Goal: Task Accomplishment & Management: Manage account settings

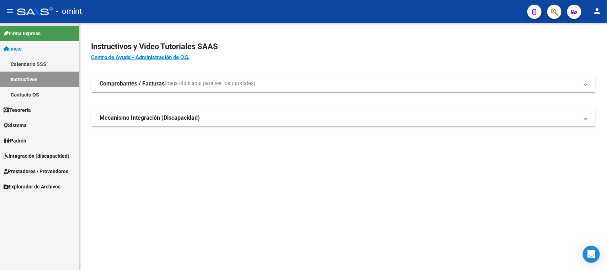
click at [40, 120] on link "Sistema" at bounding box center [39, 124] width 79 height 15
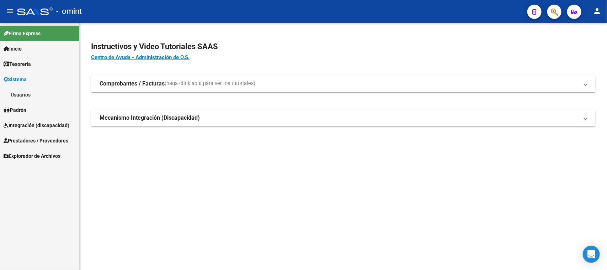
click at [41, 100] on link "Usuarios" at bounding box center [39, 94] width 79 height 15
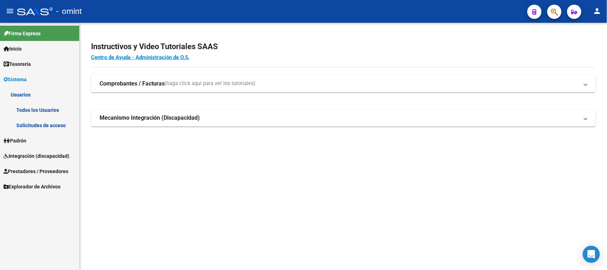
click at [34, 124] on link "Solicitudes de acceso" at bounding box center [39, 124] width 79 height 15
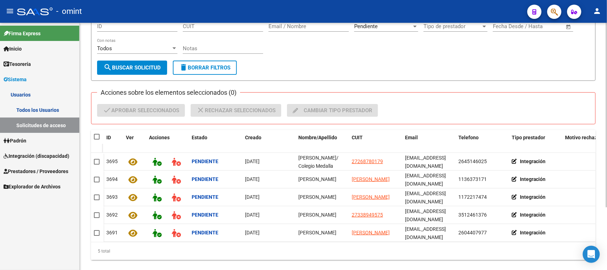
scroll to position [84, 0]
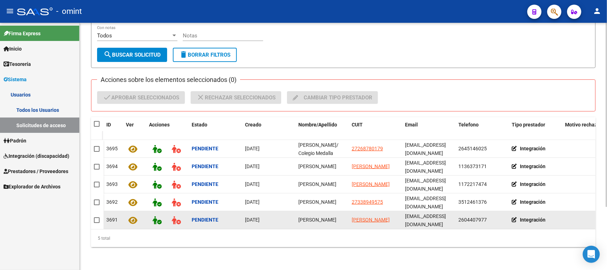
click at [319, 217] on span "[PERSON_NAME]" at bounding box center [318, 220] width 38 height 6
copy span "[PERSON_NAME]"
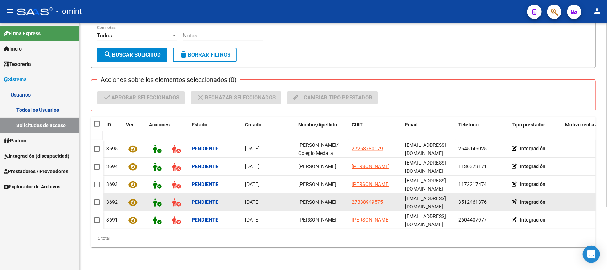
click at [310, 201] on span "[PERSON_NAME]" at bounding box center [318, 202] width 38 height 6
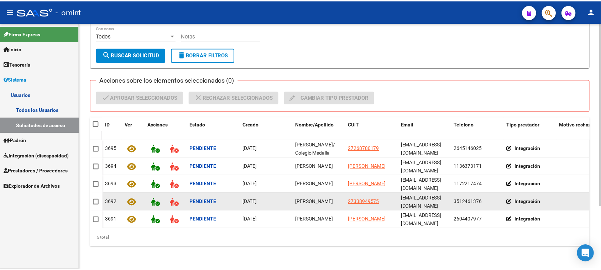
scroll to position [1, 0]
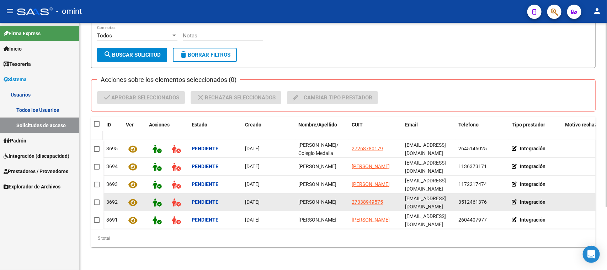
click at [310, 201] on span "[PERSON_NAME]" at bounding box center [318, 202] width 38 height 6
click at [309, 200] on span "[PERSON_NAME]" at bounding box center [318, 202] width 38 height 6
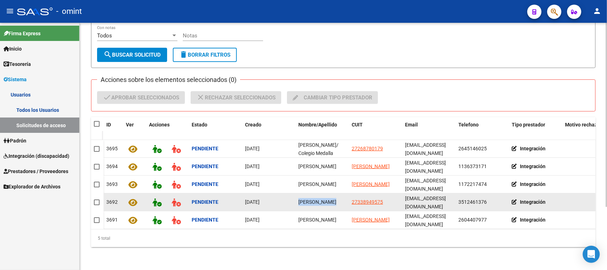
copy span "[PERSON_NAME]"
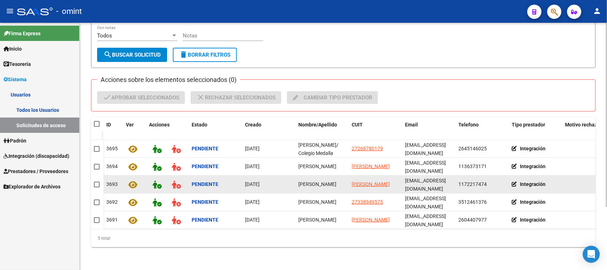
click at [316, 181] on div "[PERSON_NAME]" at bounding box center [323, 184] width 48 height 8
copy span "[PERSON_NAME]"
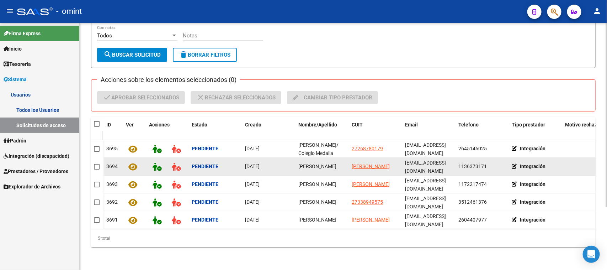
click at [314, 164] on datatable-body-cell "[PERSON_NAME]" at bounding box center [322, 166] width 53 height 17
copy span "[PERSON_NAME]"
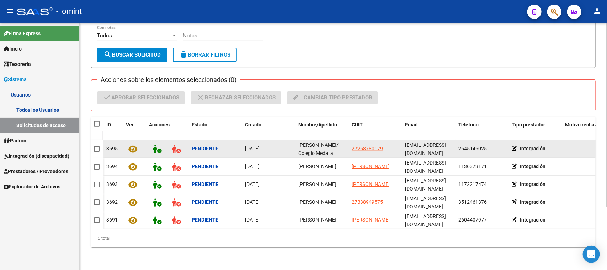
click at [314, 147] on span "[PERSON_NAME]/ Colegio Medalla Milagrosa" at bounding box center [319, 153] width 40 height 22
copy span "[PERSON_NAME]/ Colegio Medalla Milagrosa"
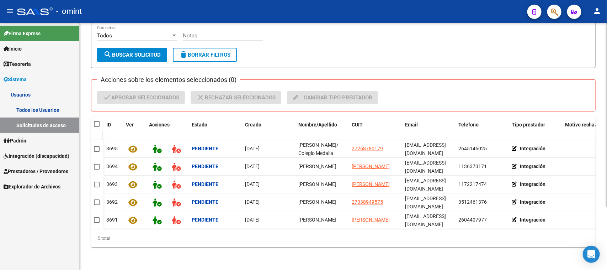
click at [93, 118] on datatable-header-cell at bounding box center [97, 124] width 12 height 14
click at [96, 121] on span at bounding box center [97, 124] width 6 height 6
click at [96, 127] on input "checkbox" at bounding box center [96, 127] width 0 height 0
checkbox input "true"
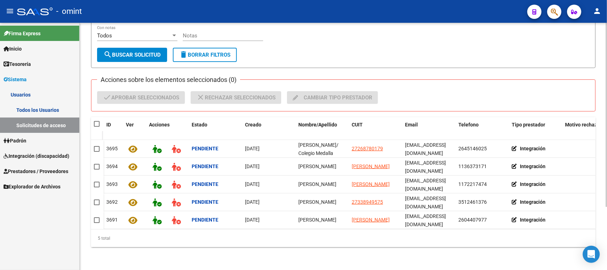
checkbox input "true"
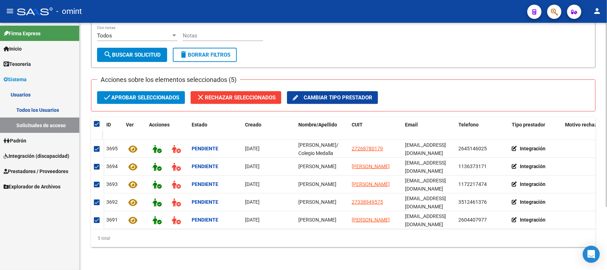
click at [122, 93] on span "check Aprobar seleccionados" at bounding box center [141, 97] width 77 height 13
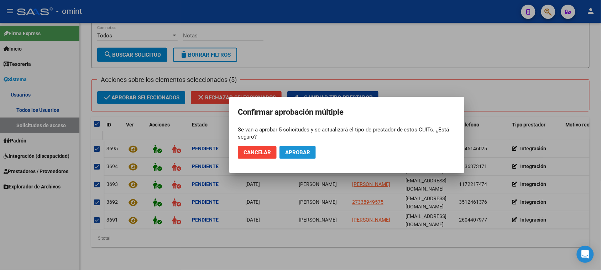
click at [294, 149] on span "Aprobar" at bounding box center [297, 152] width 25 height 6
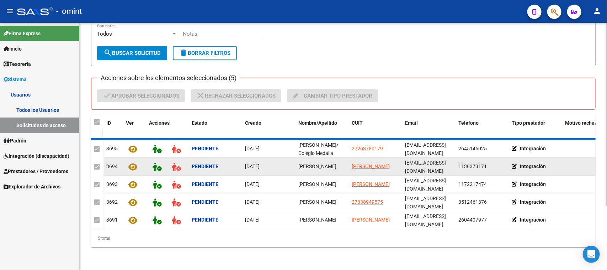
checkbox input "false"
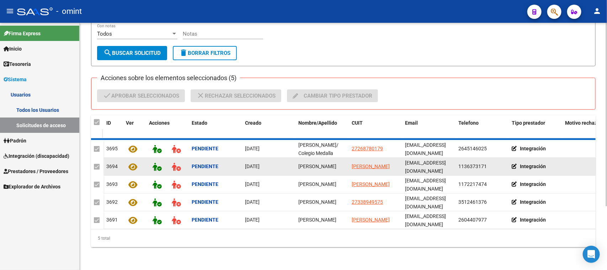
checkbox input "false"
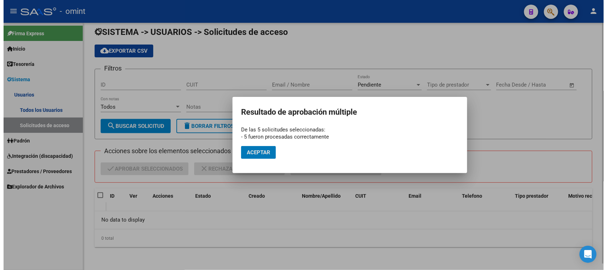
scroll to position [6, 0]
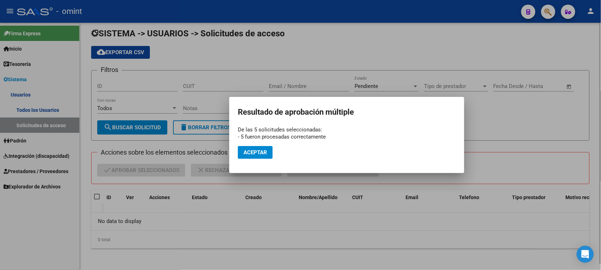
click at [262, 159] on mat-dialog-actions "Aceptar" at bounding box center [347, 152] width 218 height 24
click at [258, 153] on span "Aceptar" at bounding box center [254, 152] width 23 height 6
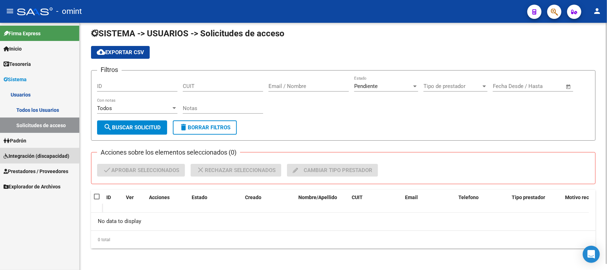
click at [32, 152] on span "Integración (discapacidad)" at bounding box center [37, 156] width 66 height 8
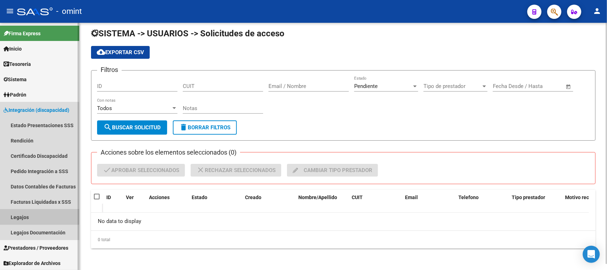
click at [31, 214] on link "Legajos" at bounding box center [39, 216] width 79 height 15
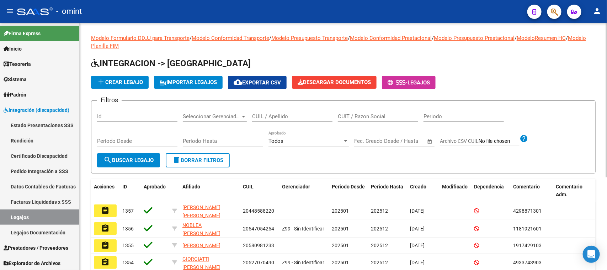
click at [282, 118] on input "CUIL / Apellido" at bounding box center [292, 116] width 80 height 6
type input "X"
type input "SARCO"
click at [137, 162] on span "search Buscar Legajo" at bounding box center [129, 160] width 50 height 6
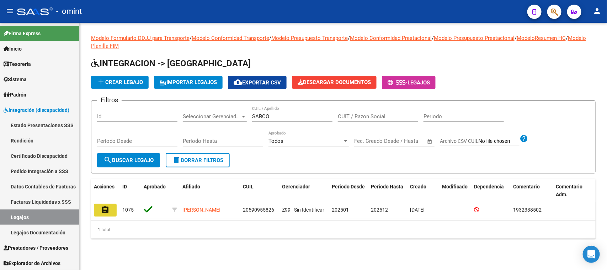
drag, startPoint x: 101, startPoint y: 213, endPoint x: 257, endPoint y: 206, distance: 156.4
click at [101, 213] on mat-icon "assignment" at bounding box center [105, 209] width 9 height 9
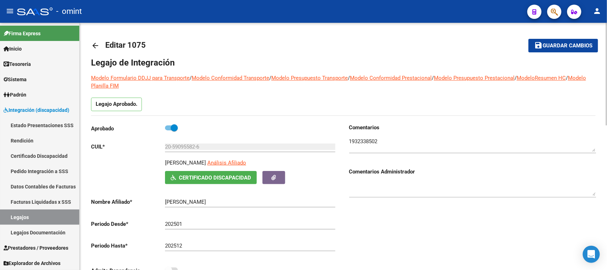
click at [359, 146] on textarea at bounding box center [472, 144] width 247 height 14
click at [360, 143] on textarea at bounding box center [472, 144] width 247 height 14
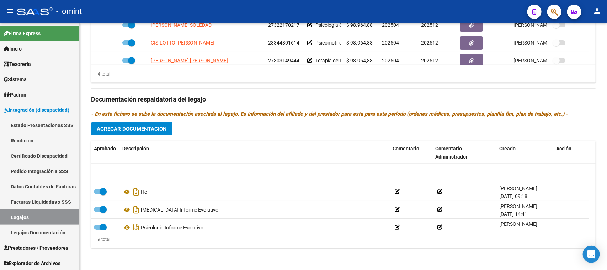
scroll to position [96, 0]
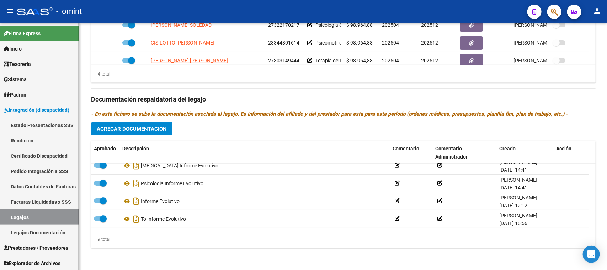
click at [22, 78] on span "Sistema" at bounding box center [15, 79] width 23 height 8
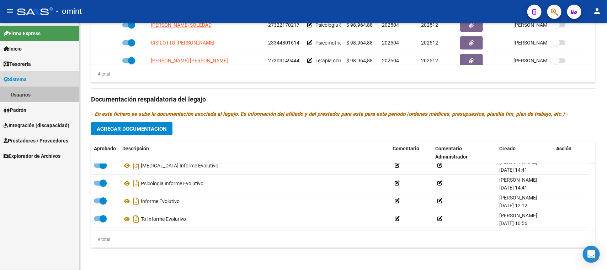
click at [24, 89] on link "Usuarios" at bounding box center [39, 94] width 79 height 15
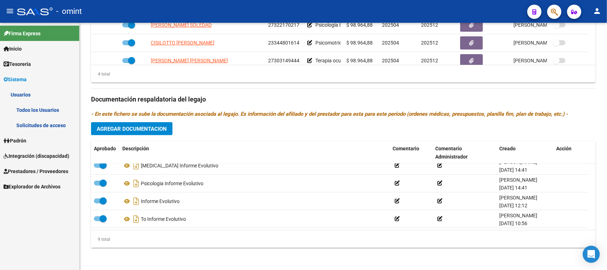
click at [24, 107] on link "Todos los Usuarios" at bounding box center [39, 109] width 79 height 15
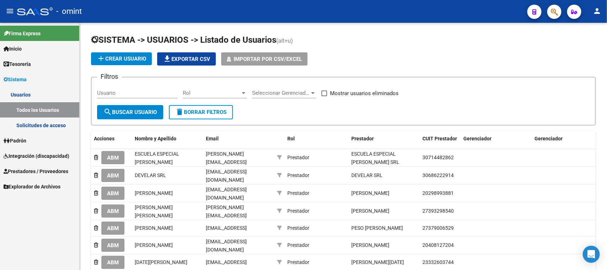
click at [134, 85] on div "Usuario" at bounding box center [137, 90] width 80 height 15
paste input "1932338502"
type input "1932338502"
click at [130, 101] on div "1932338502 Usuario" at bounding box center [137, 94] width 80 height 22
drag, startPoint x: 137, startPoint y: 95, endPoint x: 48, endPoint y: 95, distance: 88.6
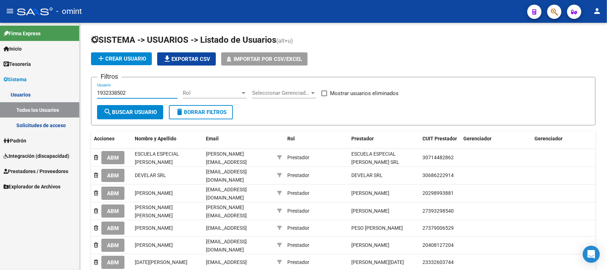
click at [48, 95] on mat-sidenav-container "Firma Express Inicio Calendario SSS Instructivos Contacto OS Tesorería Extracto…" at bounding box center [303, 146] width 607 height 247
click at [120, 94] on input "Usuario" at bounding box center [137, 93] width 80 height 6
paste input "[PERSON_NAME]/ Colegio Medalla Milagrosa"
type input "[PERSON_NAME]/ Colegio Medalla Milagrosa"
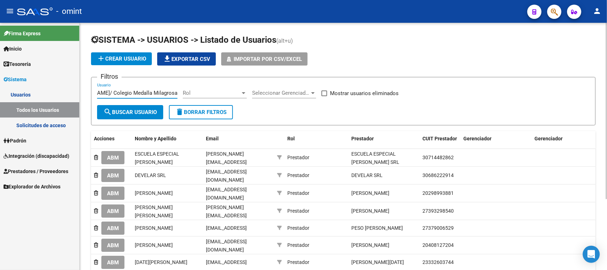
click at [119, 107] on button "search Buscar Usuario" at bounding box center [130, 112] width 66 height 14
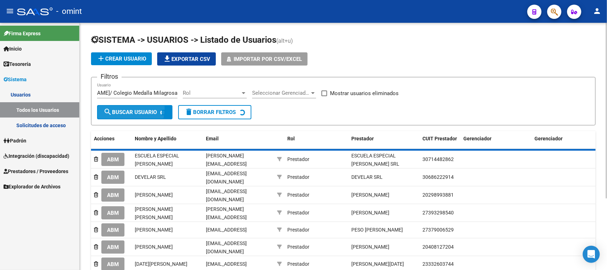
scroll to position [0, 0]
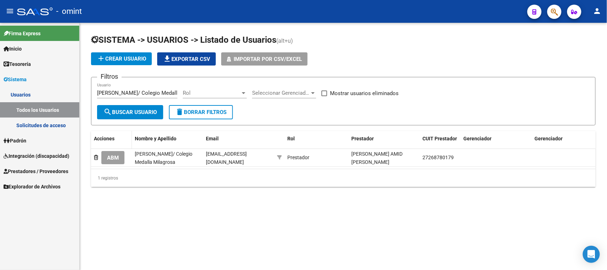
click at [110, 144] on datatable-header-cell "Acciones" at bounding box center [111, 142] width 41 height 23
click at [111, 152] on button "ABM" at bounding box center [112, 157] width 23 height 13
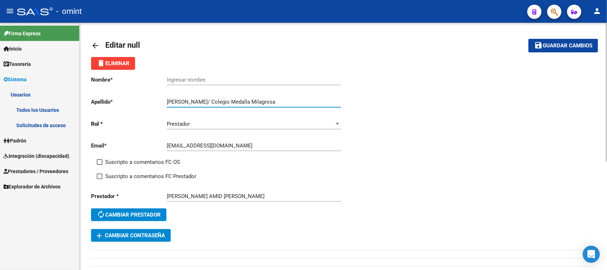
drag, startPoint x: 236, startPoint y: 100, endPoint x: 109, endPoint y: 102, distance: 127.4
click at [109, 102] on app-form-text-field "Apellido * [PERSON_NAME]/ Colegio Medalla Milagrosa Ingresar apellido" at bounding box center [216, 102] width 250 height 6
click at [187, 83] on div "Ingresar nombre" at bounding box center [254, 77] width 174 height 15
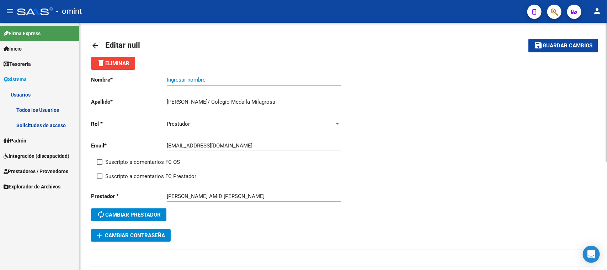
paste input "[PERSON_NAME]/"
type input "[PERSON_NAME]/"
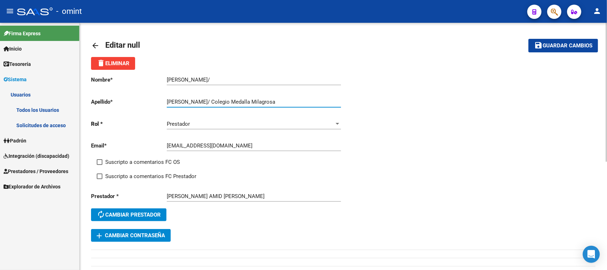
drag, startPoint x: 237, startPoint y: 98, endPoint x: 123, endPoint y: 98, distance: 113.9
click at [123, 99] on app-form-text-field "Apellido * [PERSON_NAME]/ Colegio Medalla Milagrosa Ingresar apellido" at bounding box center [216, 102] width 250 height 6
type input "Colegio Medalla Milagrosa"
click at [137, 159] on span "Suscripto a comentarios FC OS" at bounding box center [142, 162] width 75 height 9
click at [100, 165] on input "Suscripto a comentarios FC OS" at bounding box center [99, 165] width 0 height 0
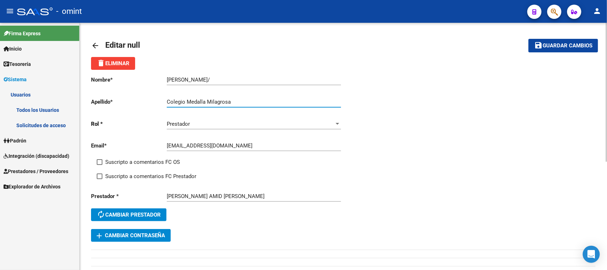
checkbox input "true"
click at [136, 173] on span "Suscripto a comentarios FC Prestador" at bounding box center [150, 176] width 91 height 9
click at [100, 179] on input "Suscripto a comentarios FC Prestador" at bounding box center [99, 179] width 0 height 0
checkbox input "true"
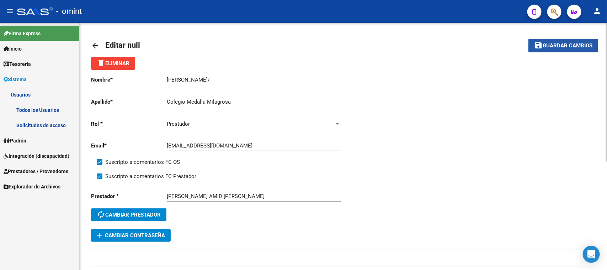
drag, startPoint x: 541, startPoint y: 47, endPoint x: 332, endPoint y: 49, distance: 209.6
click at [540, 47] on mat-icon "save" at bounding box center [539, 45] width 9 height 9
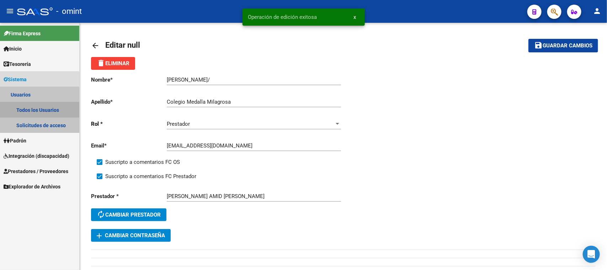
click at [31, 112] on link "Todos los Usuarios" at bounding box center [39, 109] width 79 height 15
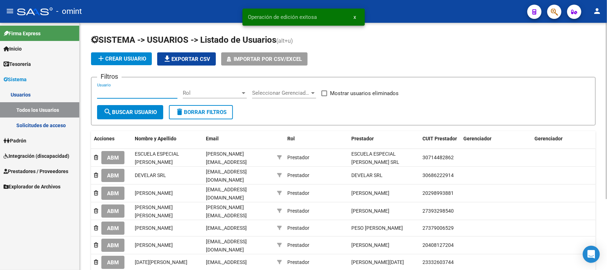
click at [112, 95] on input "Usuario" at bounding box center [137, 93] width 80 height 6
paste input "[PERSON_NAME]"
type input "[PERSON_NAME]"
click at [112, 109] on span "search Buscar Usuario" at bounding box center [130, 112] width 53 height 6
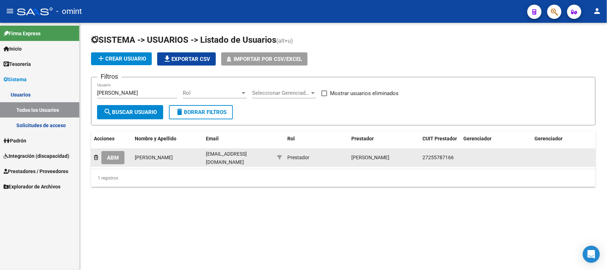
click at [113, 154] on span "ABM" at bounding box center [113, 157] width 12 height 6
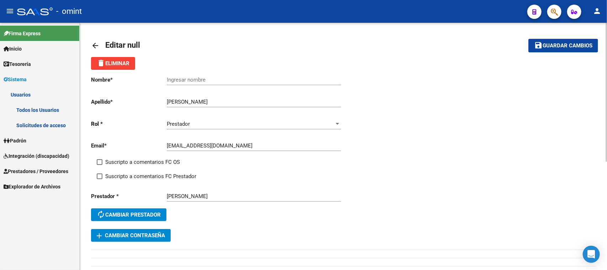
drag, startPoint x: 185, startPoint y: 97, endPoint x: 175, endPoint y: 99, distance: 10.8
click at [173, 99] on div "[PERSON_NAME] Ingresar apellido" at bounding box center [254, 99] width 174 height 15
drag, startPoint x: 184, startPoint y: 102, endPoint x: 123, endPoint y: 102, distance: 60.5
click at [123, 102] on app-form-text-field "Apellido * [PERSON_NAME] Ingresar apellido" at bounding box center [216, 102] width 250 height 6
type input "alitta"
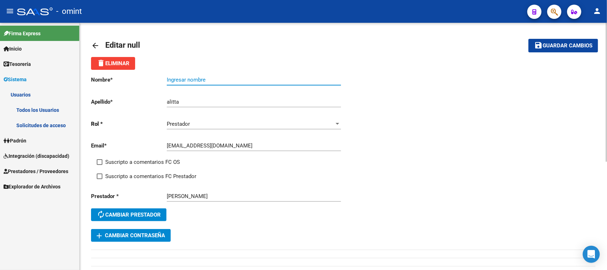
click at [201, 78] on input "Ingresar nombre" at bounding box center [254, 80] width 174 height 6
paste input "[PERSON_NAME]"
type input "[PERSON_NAME]"
click at [142, 158] on span "Suscripto a comentarios FC OS" at bounding box center [142, 162] width 75 height 9
click at [100, 165] on input "Suscripto a comentarios FC OS" at bounding box center [99, 165] width 0 height 0
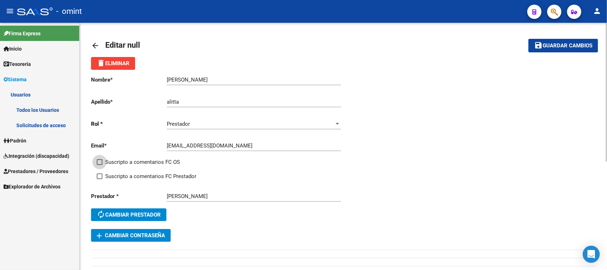
checkbox input "true"
click at [143, 170] on div "Suscripto a comentarios FC OS" at bounding box center [223, 165] width 253 height 14
click at [141, 174] on span "Suscripto a comentarios FC Prestador" at bounding box center [150, 176] width 91 height 9
click at [100, 179] on input "Suscripto a comentarios FC Prestador" at bounding box center [99, 179] width 0 height 0
checkbox input "true"
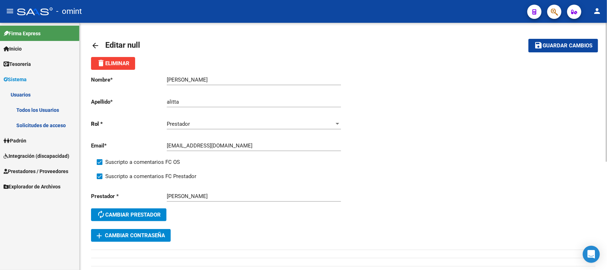
click at [547, 49] on button "save Guardar cambios" at bounding box center [564, 45] width 70 height 13
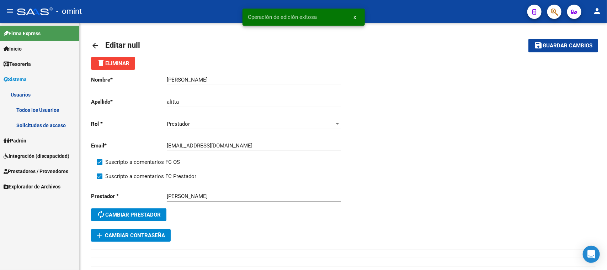
click at [29, 116] on link "Todos los Usuarios" at bounding box center [39, 109] width 79 height 15
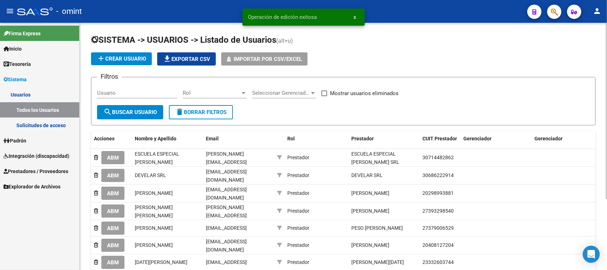
click at [124, 94] on input "Usuario" at bounding box center [137, 93] width 80 height 6
paste input "[PERSON_NAME]"
type input "[PERSON_NAME]"
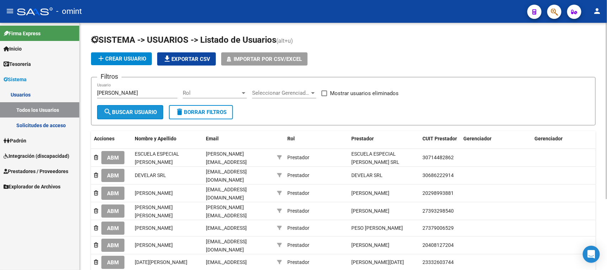
click at [116, 111] on span "search Buscar Usuario" at bounding box center [130, 112] width 53 height 6
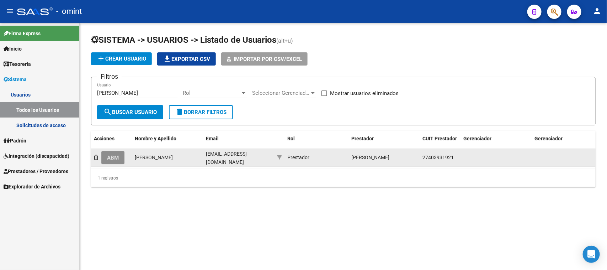
click at [121, 155] on button "ABM" at bounding box center [112, 157] width 23 height 13
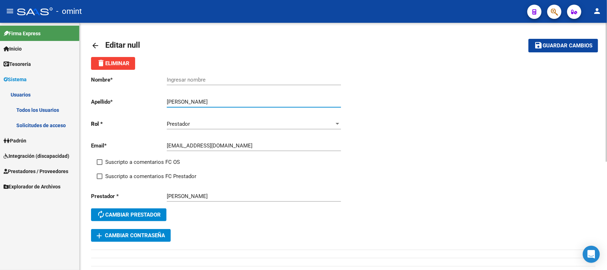
drag, startPoint x: 200, startPoint y: 102, endPoint x: 149, endPoint y: 102, distance: 51.2
click at [149, 102] on app-form-text-field "Apellido * [PERSON_NAME] Ingresar apellido" at bounding box center [216, 102] width 250 height 6
click at [173, 97] on div "[PERSON_NAME] Ingresar apellido" at bounding box center [254, 99] width 174 height 15
click at [173, 101] on input "[PERSON_NAME]" at bounding box center [254, 102] width 174 height 6
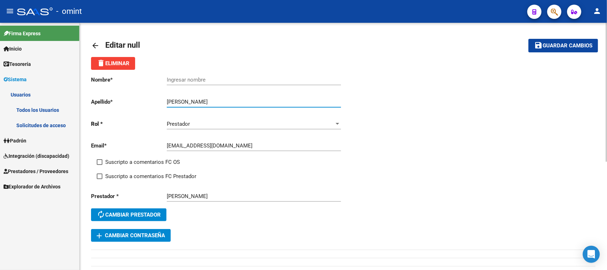
click at [173, 101] on input "[PERSON_NAME]" at bounding box center [254, 102] width 174 height 6
type input "[PERSON_NAME]"
drag, startPoint x: 206, startPoint y: 85, endPoint x: 209, endPoint y: 81, distance: 4.6
click at [207, 83] on div "Ingresar nombre" at bounding box center [254, 81] width 174 height 22
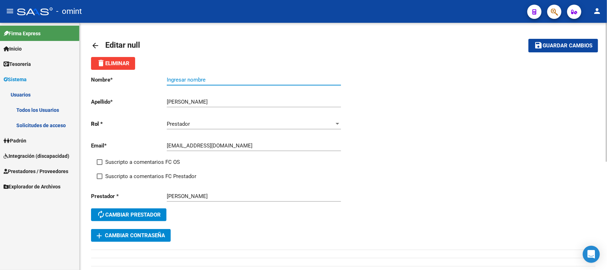
click at [209, 80] on input "Ingresar nombre" at bounding box center [254, 80] width 174 height 6
paste input "Sofia"
type input "Sofia"
click at [157, 158] on span "Suscripto a comentarios FC OS" at bounding box center [142, 162] width 75 height 9
click at [100, 165] on input "Suscripto a comentarios FC OS" at bounding box center [99, 165] width 0 height 0
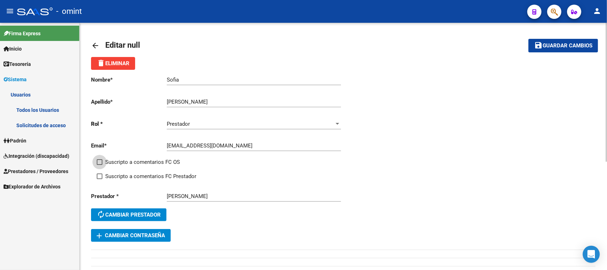
checkbox input "true"
click at [154, 170] on div "Suscripto a comentarios FC OS" at bounding box center [223, 165] width 253 height 14
click at [137, 174] on span "Suscripto a comentarios FC Prestador" at bounding box center [150, 176] width 91 height 9
click at [100, 179] on input "Suscripto a comentarios FC Prestador" at bounding box center [99, 179] width 0 height 0
checkbox input "true"
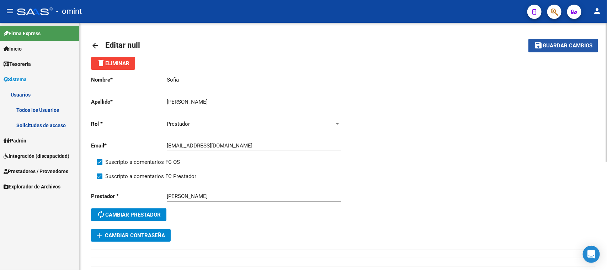
click at [572, 40] on button "save Guardar cambios" at bounding box center [564, 45] width 70 height 13
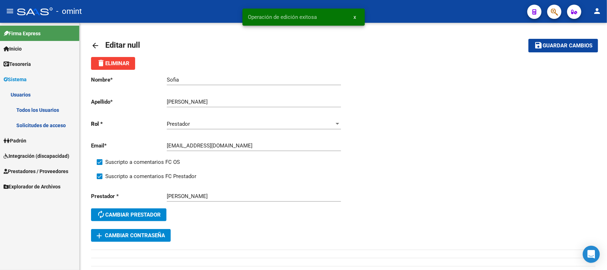
click at [28, 110] on link "Todos los Usuarios" at bounding box center [39, 109] width 79 height 15
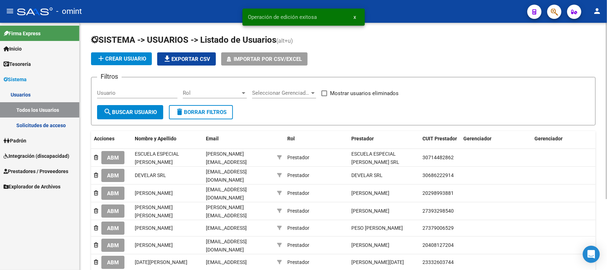
click at [144, 95] on div "Usuario" at bounding box center [137, 90] width 80 height 15
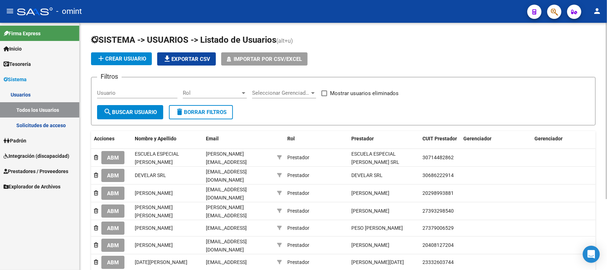
click at [149, 82] on form "Filtros Usuario Rol Rol Seleccionar Gerenciador Seleccionar Gerenciador Mostrar…" at bounding box center [343, 101] width 505 height 48
click at [140, 99] on div "Usuario" at bounding box center [137, 94] width 80 height 22
click at [141, 93] on input "Usuario" at bounding box center [137, 93] width 80 height 6
paste input "[PERSON_NAME]"
type input "[PERSON_NAME]"
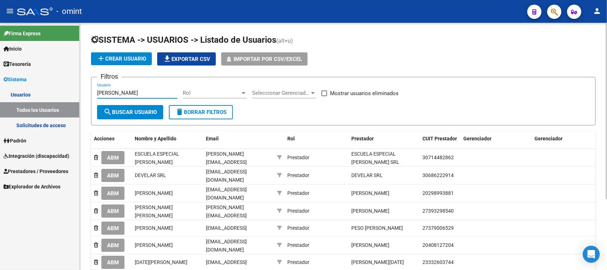
click at [133, 112] on span "search Buscar Usuario" at bounding box center [130, 112] width 53 height 6
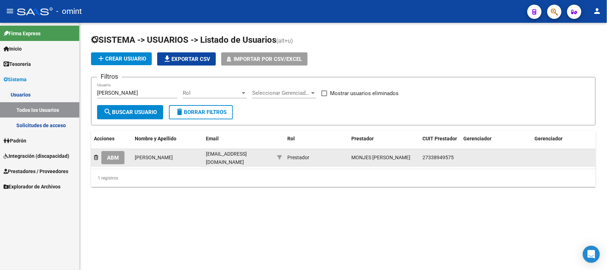
click at [115, 156] on span "ABM" at bounding box center [113, 157] width 12 height 6
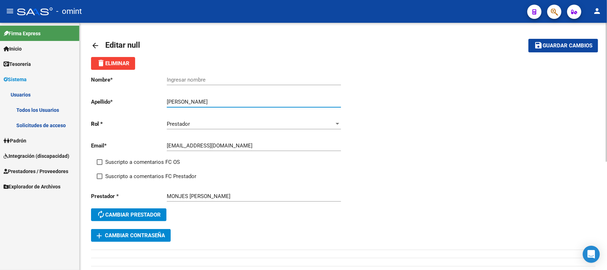
drag, startPoint x: 200, startPoint y: 100, endPoint x: 133, endPoint y: 100, distance: 66.9
click at [133, 100] on app-form-text-field "Apellido * [PERSON_NAME] Ingresar apellido" at bounding box center [216, 102] width 250 height 6
type input "Monjes"
click at [177, 84] on div "Ingresar nombre" at bounding box center [254, 77] width 174 height 15
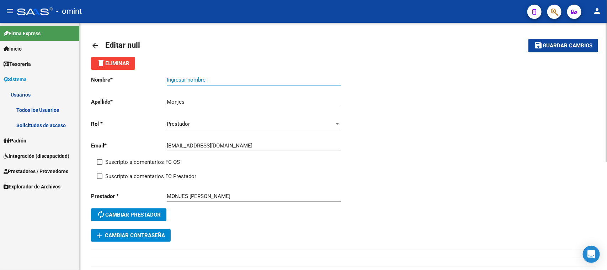
click at [177, 81] on input "Ingresar nombre" at bounding box center [254, 80] width 174 height 6
paste input "[PERSON_NAME]"
type input "[PERSON_NAME]"
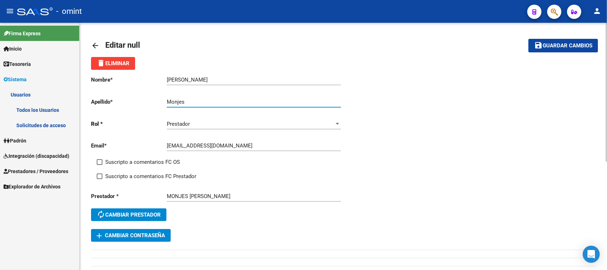
click at [170, 100] on input "Monjes" at bounding box center [254, 102] width 174 height 6
type input "Monjes"
click at [138, 158] on span "Suscripto a comentarios FC OS" at bounding box center [142, 162] width 75 height 9
click at [100, 165] on input "Suscripto a comentarios FC OS" at bounding box center [99, 165] width 0 height 0
checkbox input "true"
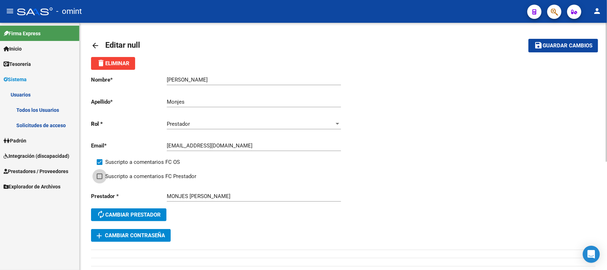
drag, startPoint x: 140, startPoint y: 172, endPoint x: 220, endPoint y: 156, distance: 81.9
click at [140, 172] on span "Suscripto a comentarios FC Prestador" at bounding box center [150, 176] width 91 height 9
click at [100, 179] on input "Suscripto a comentarios FC Prestador" at bounding box center [99, 179] width 0 height 0
checkbox input "true"
drag, startPoint x: 561, startPoint y: 48, endPoint x: 558, endPoint y: 49, distance: 3.7
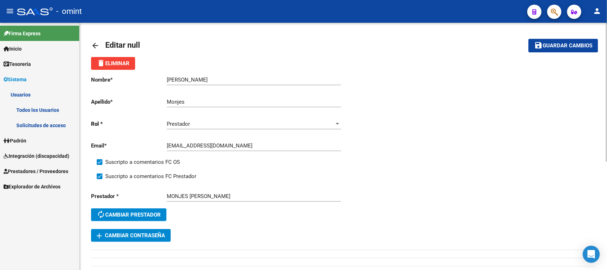
click at [561, 47] on span "Guardar cambios" at bounding box center [568, 46] width 50 height 6
drag, startPoint x: 19, startPoint y: 111, endPoint x: 29, endPoint y: 109, distance: 10.3
click at [19, 111] on link "Todos los Usuarios" at bounding box center [39, 109] width 79 height 15
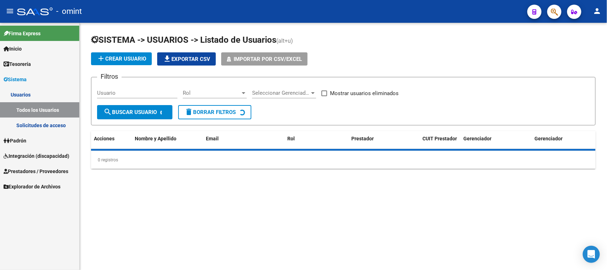
click at [127, 85] on div "Usuario" at bounding box center [137, 90] width 80 height 15
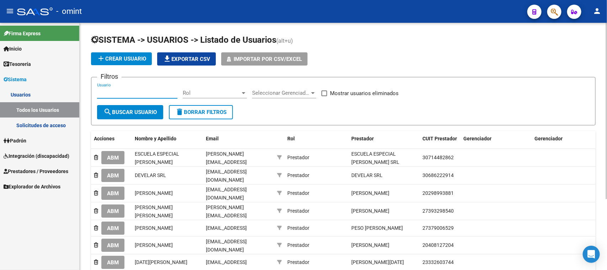
paste input "[PERSON_NAME]"
type input "[PERSON_NAME]"
click at [122, 107] on button "search Buscar Usuario" at bounding box center [130, 112] width 66 height 14
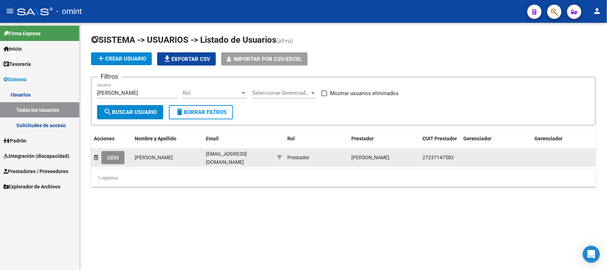
click at [109, 158] on span "ABM" at bounding box center [113, 157] width 12 height 6
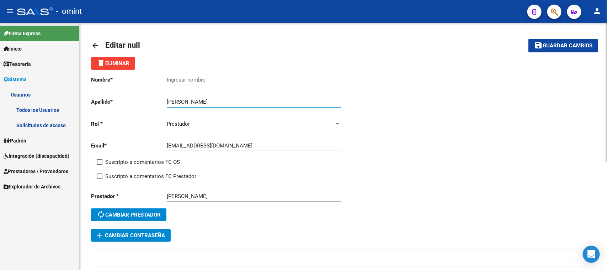
drag, startPoint x: 200, startPoint y: 101, endPoint x: 135, endPoint y: 102, distance: 65.8
click at [135, 102] on app-form-text-field "Apellido * [PERSON_NAME] Ingresar apellido" at bounding box center [216, 102] width 250 height 6
click at [214, 102] on input "[PERSON_NAME]" at bounding box center [254, 102] width 174 height 6
drag, startPoint x: 200, startPoint y: 101, endPoint x: 175, endPoint y: 100, distance: 24.6
click at [175, 100] on input "[PERSON_NAME]" at bounding box center [254, 102] width 174 height 6
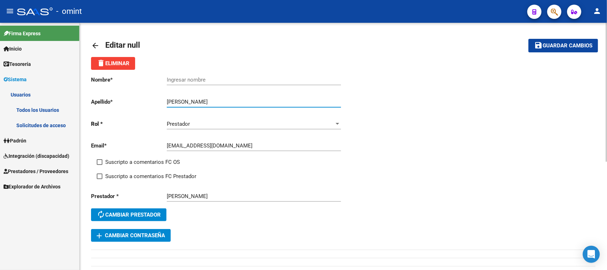
click at [177, 100] on input "[PERSON_NAME]" at bounding box center [254, 102] width 174 height 6
drag, startPoint x: 199, startPoint y: 99, endPoint x: 148, endPoint y: 99, distance: 50.2
click at [148, 99] on app-form-text-field "Apellido * [PERSON_NAME] Ingresar apellido" at bounding box center [216, 102] width 250 height 6
type input "[PERSON_NAME]"
click at [197, 75] on div "Ingresar nombre" at bounding box center [254, 77] width 174 height 15
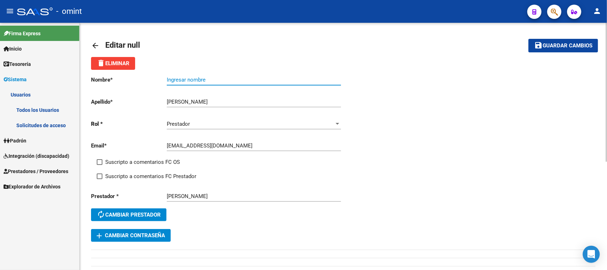
paste input "[PERSON_NAME]"
type input "[PERSON_NAME]"
drag, startPoint x: 141, startPoint y: 154, endPoint x: 141, endPoint y: 159, distance: 4.6
click at [141, 155] on div "Email * [EMAIL_ADDRESS][DOMAIN_NAME] Ingresar email" at bounding box center [217, 147] width 253 height 22
click at [141, 159] on span "Suscripto a comentarios FC OS" at bounding box center [142, 162] width 75 height 9
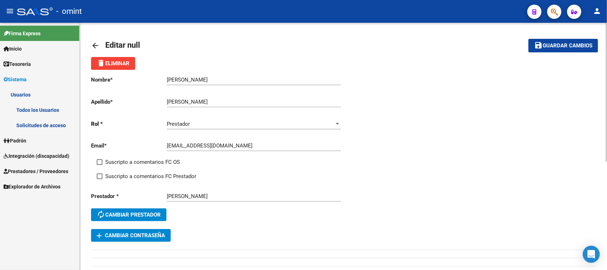
click at [100, 165] on input "Suscripto a comentarios FC OS" at bounding box center [99, 165] width 0 height 0
checkbox input "true"
click at [141, 175] on span "Suscripto a comentarios FC Prestador" at bounding box center [150, 176] width 91 height 9
click at [100, 179] on input "Suscripto a comentarios FC Prestador" at bounding box center [99, 179] width 0 height 0
checkbox input "true"
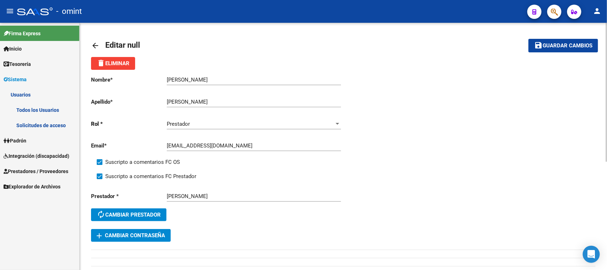
click at [543, 45] on span "Guardar cambios" at bounding box center [568, 46] width 50 height 6
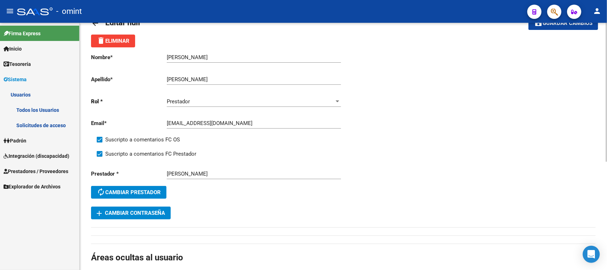
scroll to position [44, 0]
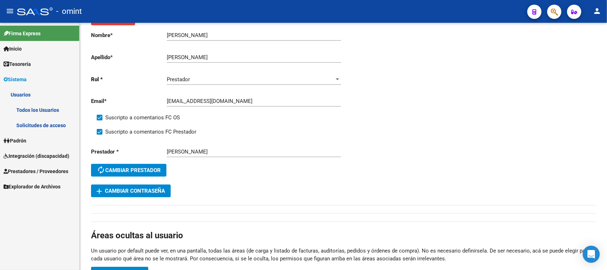
click at [42, 157] on span "Integración (discapacidad)" at bounding box center [37, 156] width 66 height 8
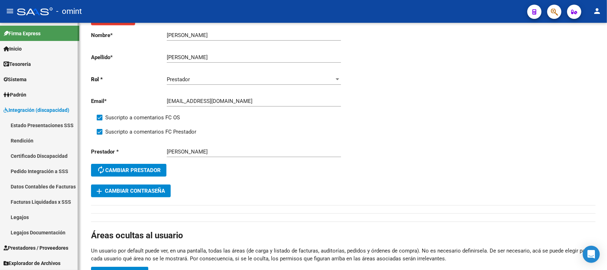
click at [26, 215] on link "Legajos" at bounding box center [39, 216] width 79 height 15
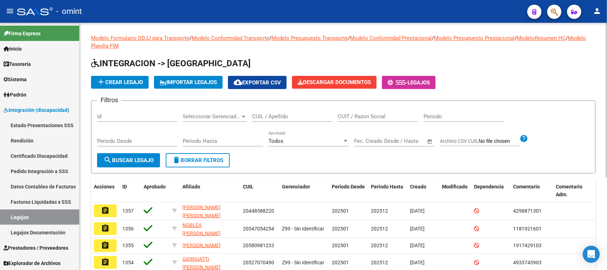
click at [265, 116] on input "CUIL / Apellido" at bounding box center [292, 116] width 80 height 6
type input "SARCO"
click at [132, 158] on span "search Buscar Legajo" at bounding box center [129, 160] width 50 height 6
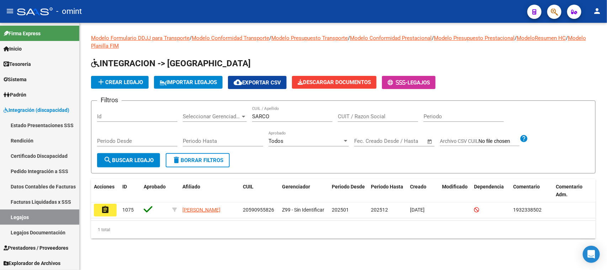
click at [116, 214] on button "assignment" at bounding box center [105, 210] width 23 height 13
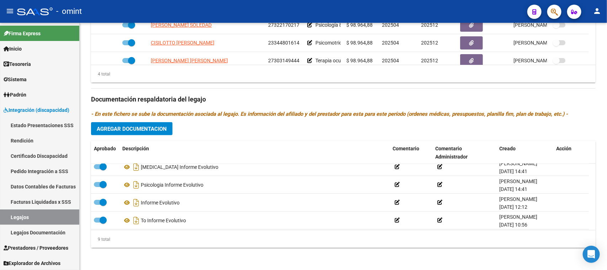
scroll to position [96, 0]
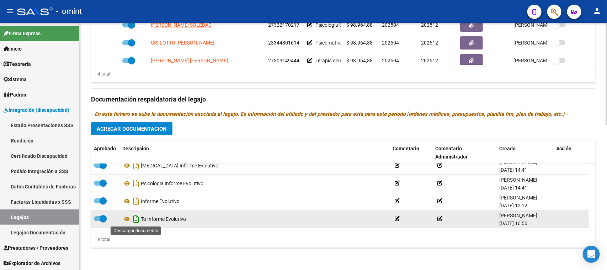
click at [132, 220] on icon "Descargar documento" at bounding box center [136, 218] width 9 height 11
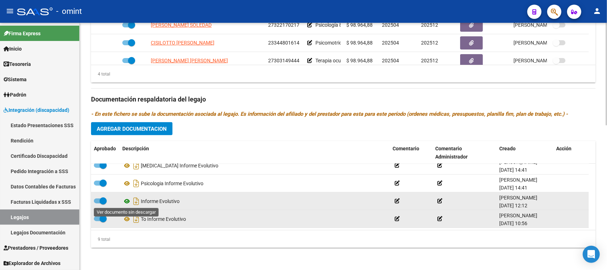
click at [127, 198] on icon at bounding box center [126, 201] width 9 height 9
click at [135, 201] on icon "Descargar documento" at bounding box center [136, 200] width 9 height 11
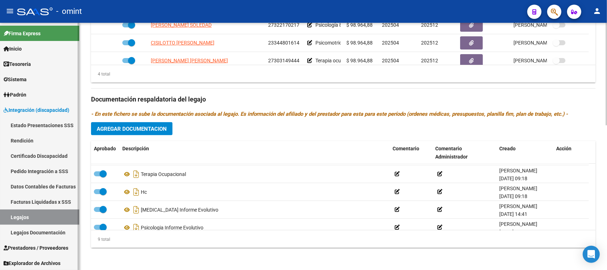
click at [41, 215] on link "Legajos" at bounding box center [39, 216] width 79 height 15
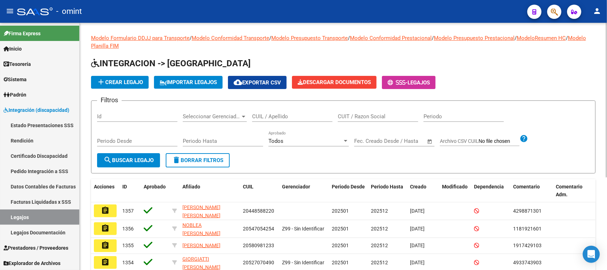
click at [268, 111] on div "CUIL / Apellido" at bounding box center [292, 113] width 80 height 15
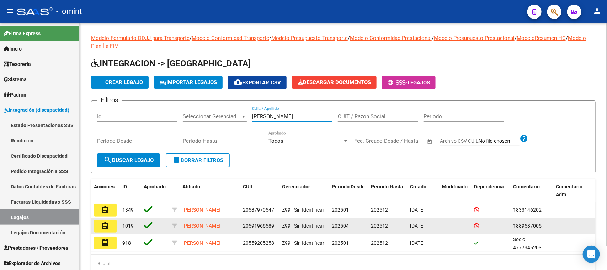
type input "[PERSON_NAME]"
click at [109, 225] on mat-icon "assignment" at bounding box center [105, 225] width 9 height 9
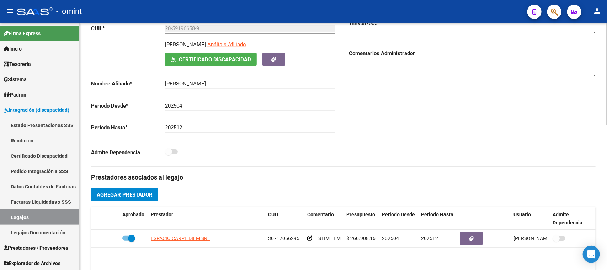
scroll to position [82, 0]
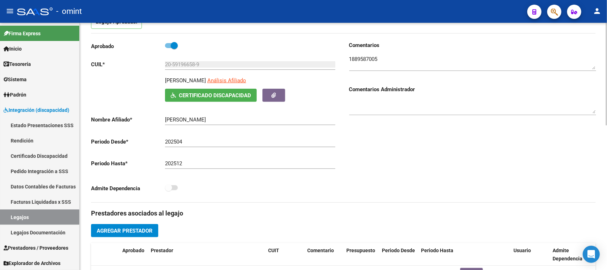
click at [362, 58] on textarea at bounding box center [472, 62] width 247 height 14
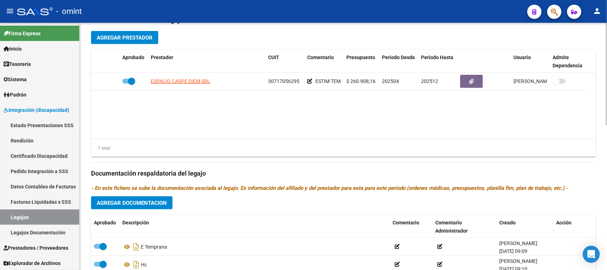
scroll to position [260, 0]
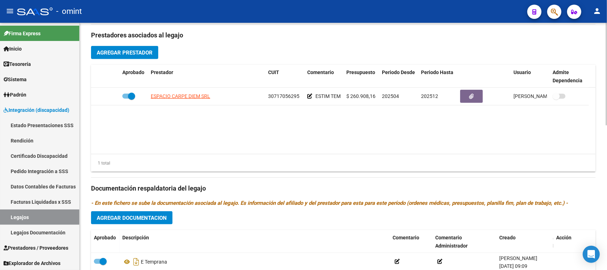
click at [137, 57] on button "Agregar Prestador" at bounding box center [124, 52] width 67 height 13
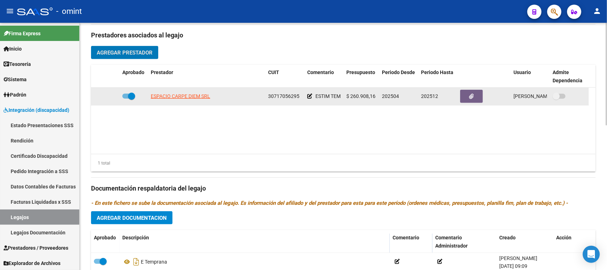
click at [127, 94] on span at bounding box center [128, 96] width 13 height 5
click at [126, 99] on input "checkbox" at bounding box center [126, 99] width 0 height 0
checkbox input "false"
click at [109, 97] on icon at bounding box center [109, 96] width 5 height 5
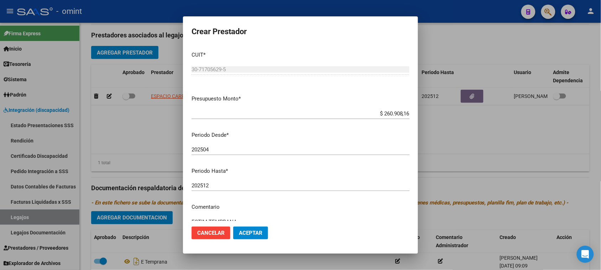
click at [262, 189] on div "202512 Ingresar el periodo" at bounding box center [300, 185] width 218 height 11
type input "202508"
click at [249, 232] on span "Aceptar" at bounding box center [250, 233] width 23 height 6
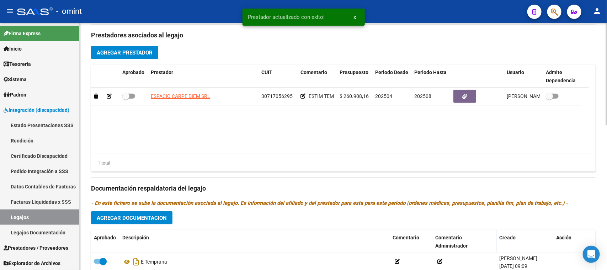
drag, startPoint x: 125, startPoint y: 97, endPoint x: 158, endPoint y: 111, distance: 35.9
click at [124, 97] on span at bounding box center [125, 96] width 7 height 7
click at [126, 99] on input "checkbox" at bounding box center [126, 99] width 0 height 0
checkbox input "true"
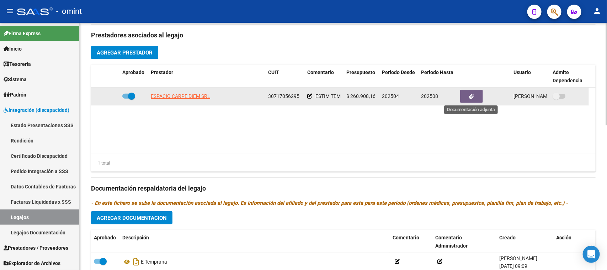
click at [473, 104] on datatable-body-cell at bounding box center [484, 96] width 53 height 17
click at [468, 99] on button "button" at bounding box center [472, 96] width 23 height 13
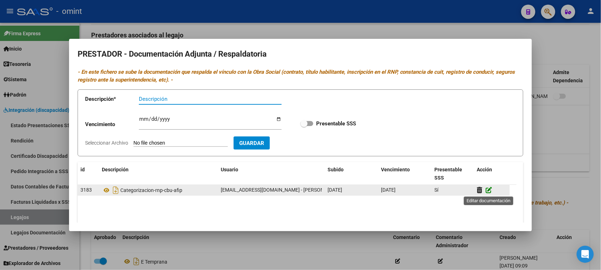
click at [490, 190] on icon at bounding box center [489, 189] width 6 height 7
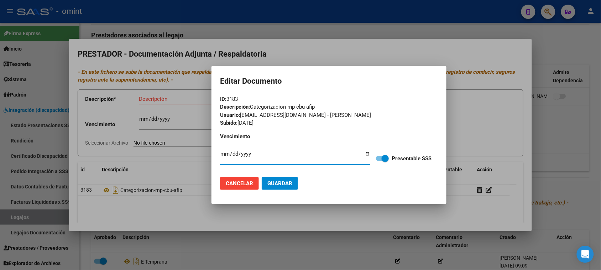
click at [232, 183] on span "Cancelar" at bounding box center [239, 183] width 27 height 6
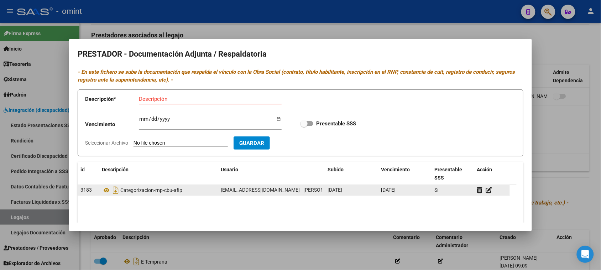
click at [476, 190] on datatable-body-cell at bounding box center [492, 190] width 36 height 10
click at [479, 189] on icon at bounding box center [479, 189] width 5 height 7
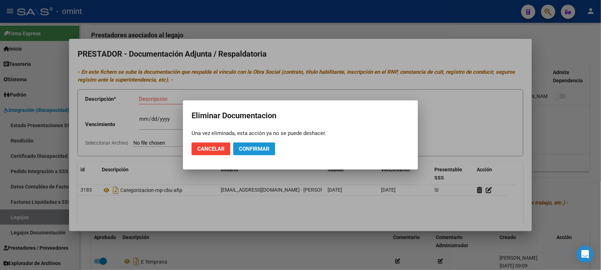
click at [253, 143] on button "Confirmar" at bounding box center [254, 148] width 42 height 13
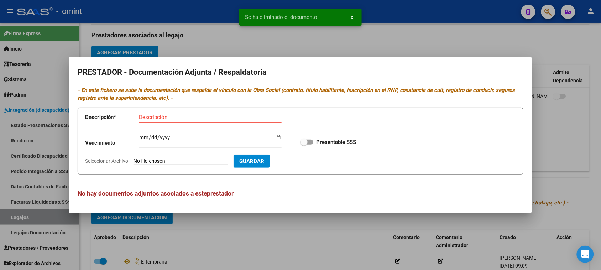
click at [147, 122] on div "Descripción" at bounding box center [210, 117] width 143 height 11
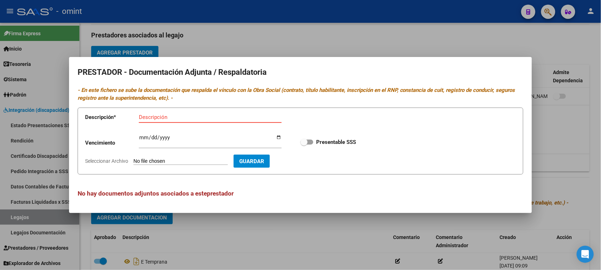
paste input "Habilitación/Categoria/CBU/ARCA"
drag, startPoint x: 170, startPoint y: 117, endPoint x: 107, endPoint y: 112, distance: 62.9
click at [107, 112] on app-form-text-field "Descripción * Habilitación/Categoria/CBU/ARCA Descripción" at bounding box center [188, 118] width 207 height 21
type input "Categoria/CBU/ARCA"
type input "[DATE]"
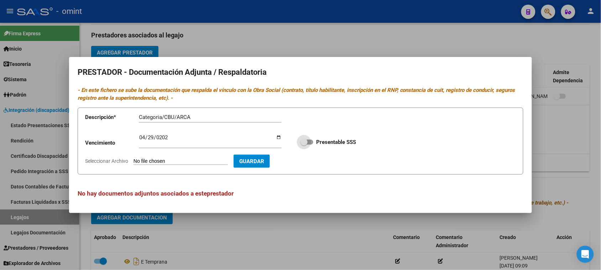
click at [304, 144] on input "Presentable SSS" at bounding box center [304, 144] width 0 height 0
checkbox input "true"
type input "C:\fakepath\ET PRESTADOR.pdf"
click at [303, 162] on span "Guardar" at bounding box center [292, 161] width 25 height 6
